Goal: Transaction & Acquisition: Purchase product/service

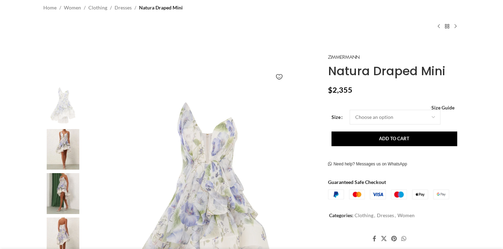
scroll to position [78, 0]
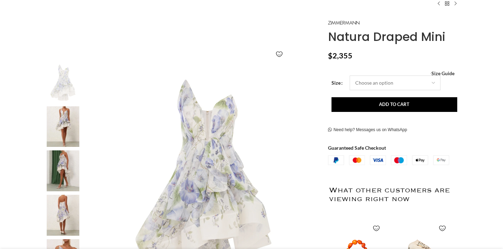
click at [364, 84] on select "Choose an option 6 UK 8 UK 10 [GEOGRAPHIC_DATA] 12 [GEOGRAPHIC_DATA] 14 [GEOGRA…" at bounding box center [394, 82] width 91 height 15
click at [349, 75] on select "Choose an option 6 UK 8 UK 10 [GEOGRAPHIC_DATA] 12 [GEOGRAPHIC_DATA] 14 [GEOGRA…" at bounding box center [394, 82] width 91 height 15
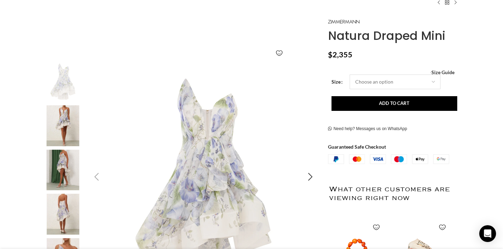
select select "10-[GEOGRAPHIC_DATA]"
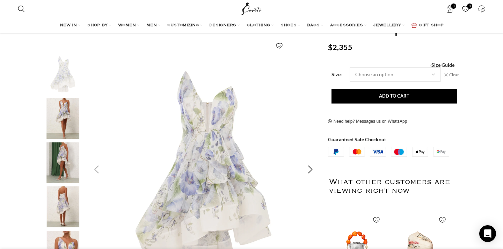
scroll to position [88, 0]
click at [308, 166] on div "Next slide" at bounding box center [310, 168] width 17 height 17
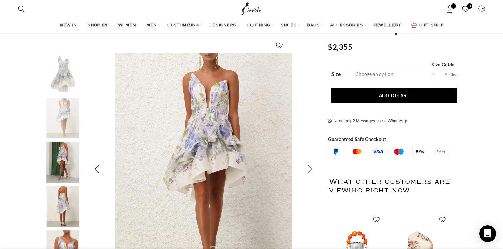
click at [308, 167] on div "Next slide" at bounding box center [310, 168] width 17 height 17
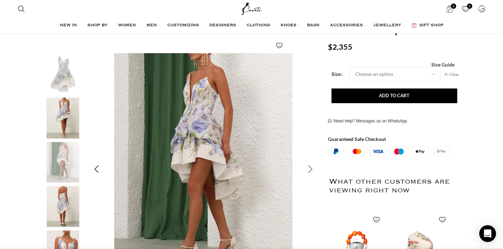
click at [308, 167] on div "Next slide" at bounding box center [310, 168] width 17 height 17
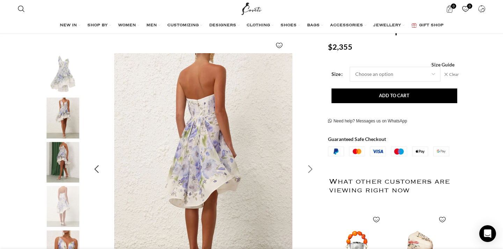
scroll to position [0, 73]
click at [308, 167] on div "Next slide" at bounding box center [310, 168] width 17 height 17
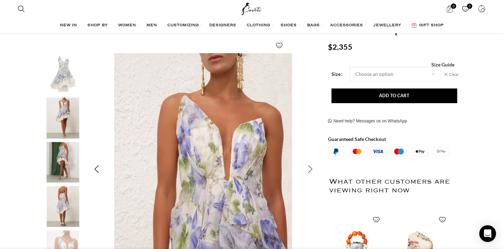
click at [308, 167] on div "Next slide" at bounding box center [310, 168] width 17 height 17
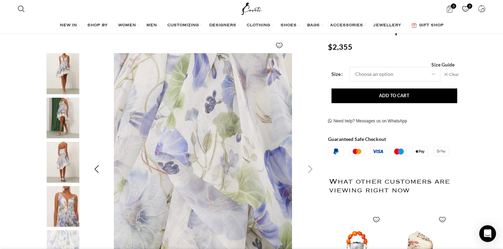
click at [308, 167] on div "Next slide" at bounding box center [310, 168] width 17 height 17
